Goal: Information Seeking & Learning: Learn about a topic

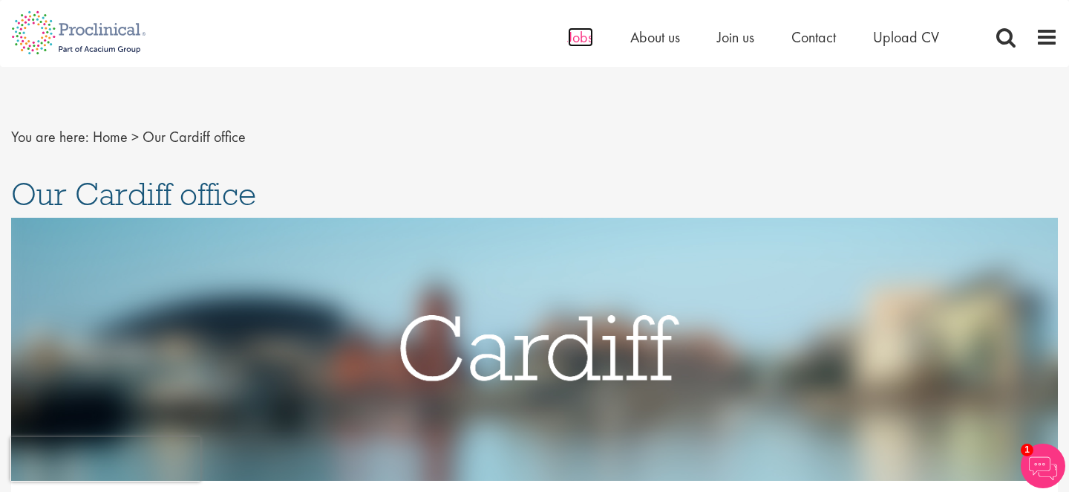
click at [582, 34] on span "Jobs" at bounding box center [580, 36] width 25 height 19
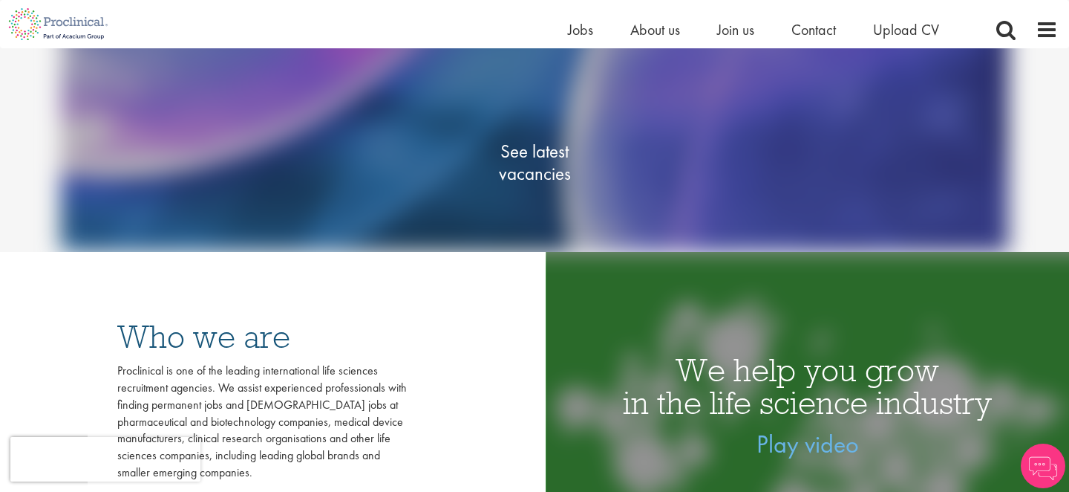
scroll to position [212, 0]
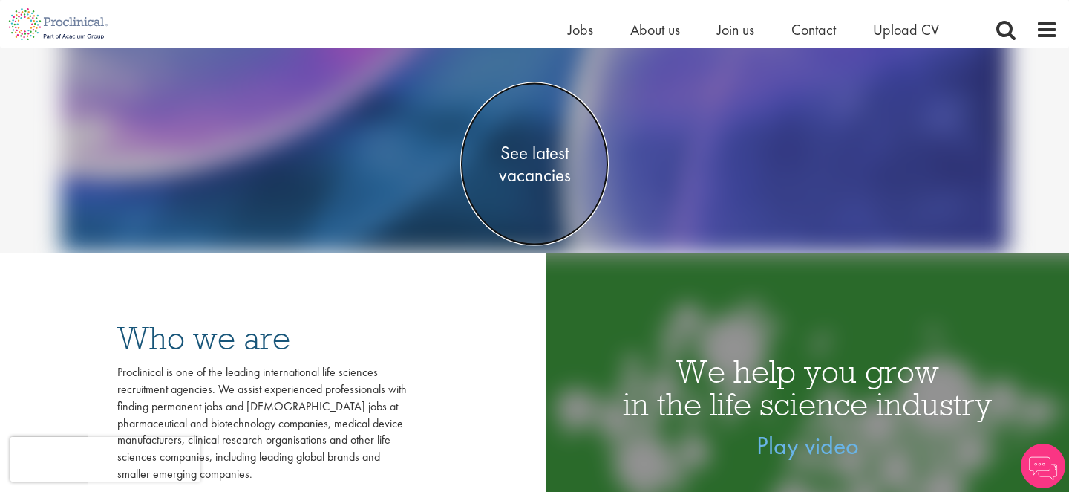
click at [537, 169] on span "See latest vacancies" at bounding box center [534, 164] width 149 height 45
